Goal: Task Accomplishment & Management: Manage account settings

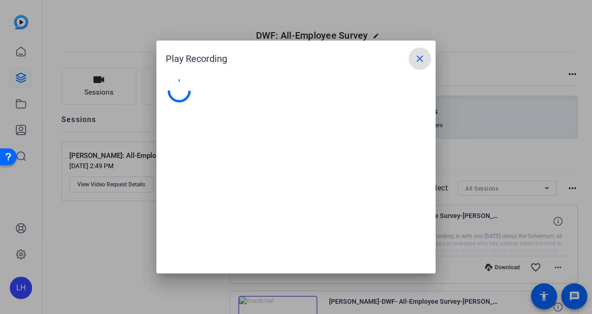
scroll to position [96, 0]
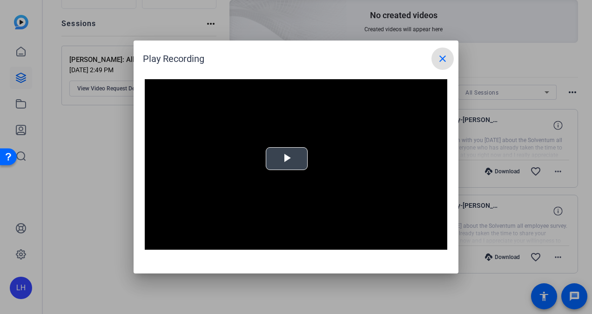
click at [287, 159] on span "Video Player" at bounding box center [287, 159] width 0 height 0
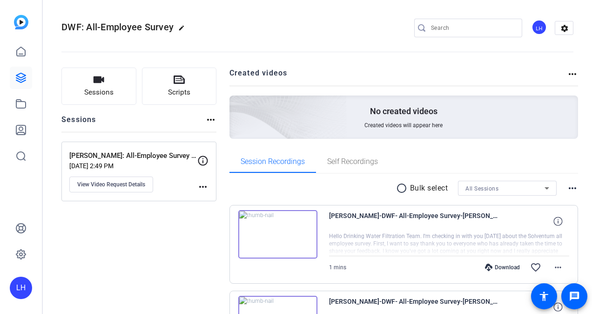
click at [272, 234] on img at bounding box center [277, 234] width 79 height 48
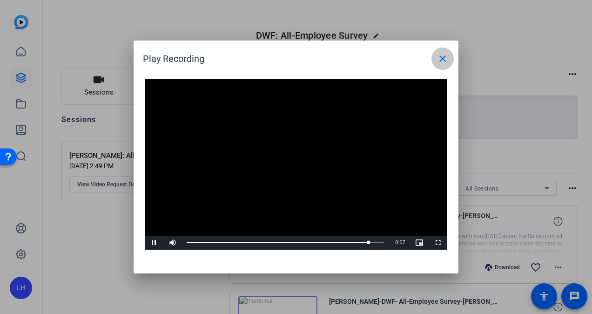
click at [447, 55] on mat-icon "close" at bounding box center [442, 58] width 11 height 11
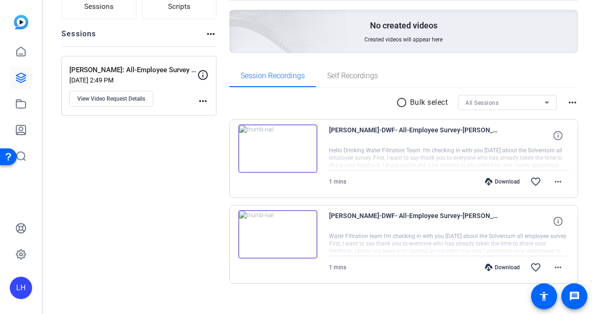
scroll to position [96, 0]
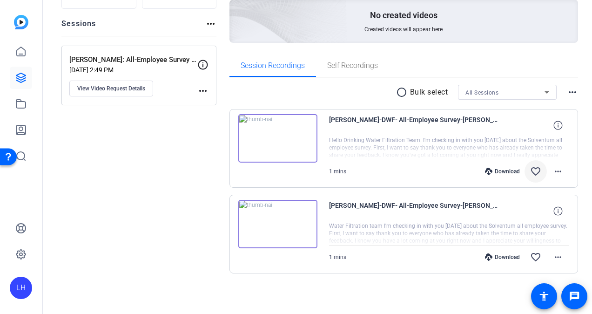
click at [533, 172] on mat-icon "favorite_border" at bounding box center [535, 171] width 11 height 11
click at [39, 303] on div "LH" at bounding box center [21, 157] width 42 height 314
